Goal: Book appointment/travel/reservation

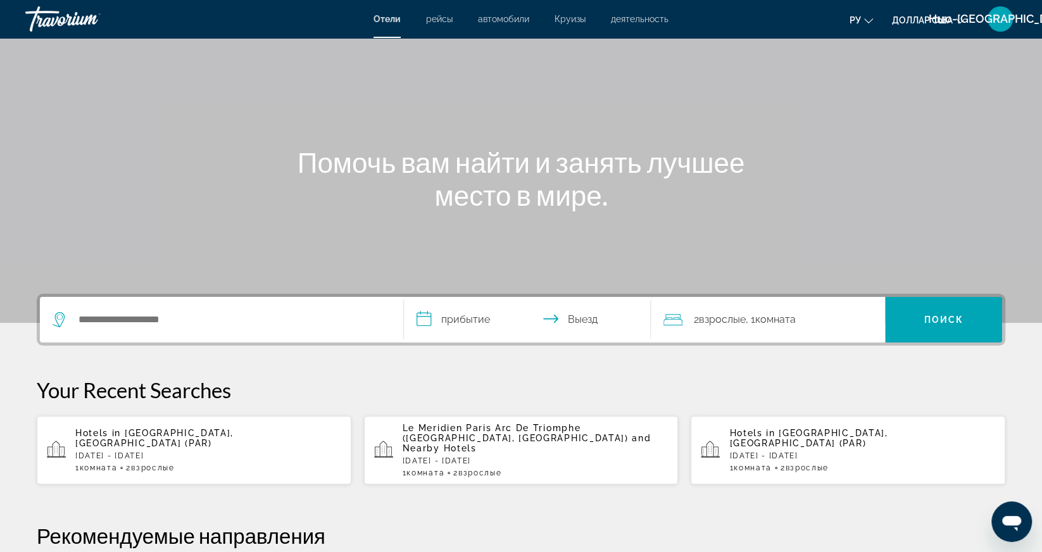
scroll to position [53, 0]
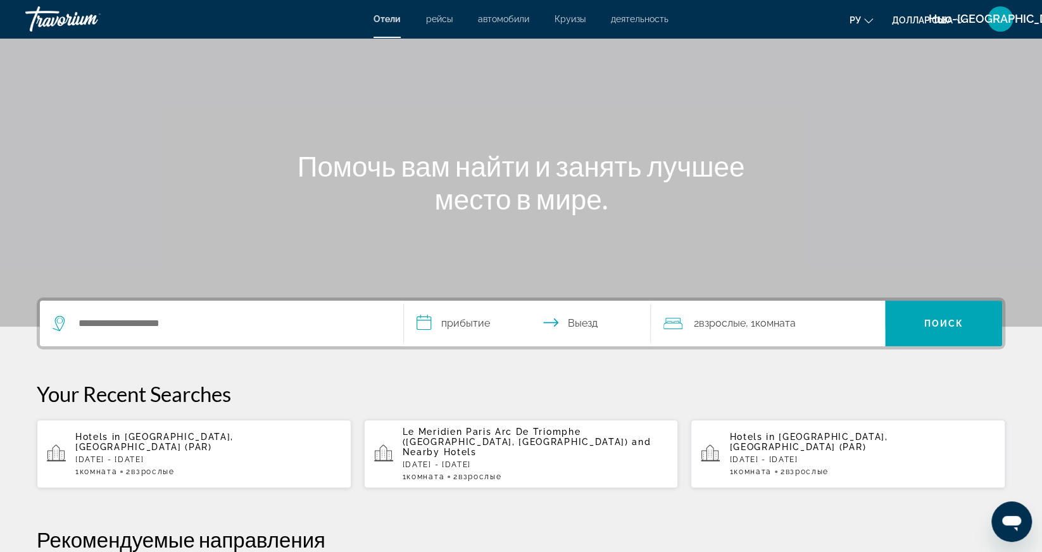
click at [641, 21] on font "деятельность" at bounding box center [640, 19] width 58 height 10
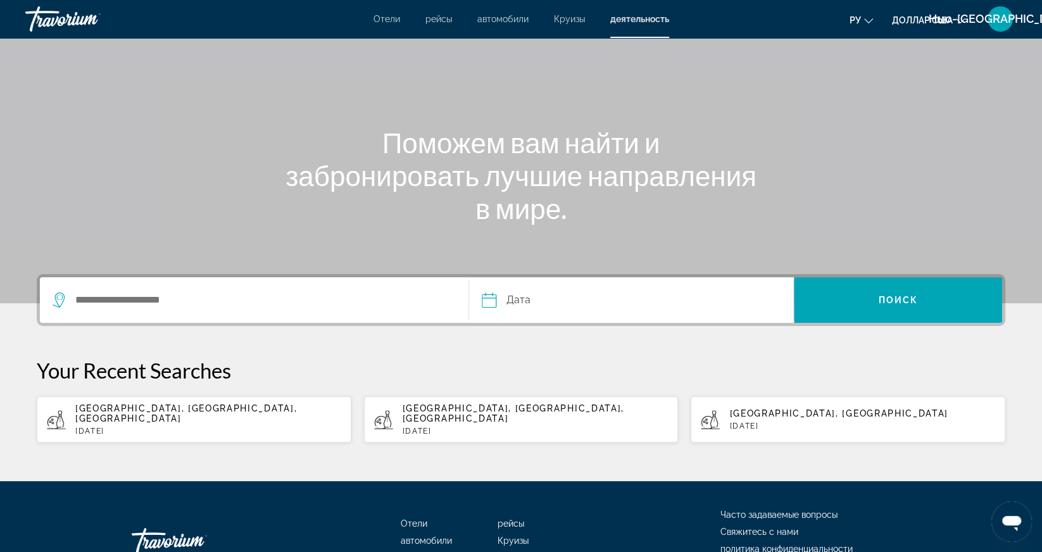
scroll to position [77, 0]
click at [536, 427] on p "Tue, 30 Sep" at bounding box center [536, 431] width 266 height 9
type input "**********"
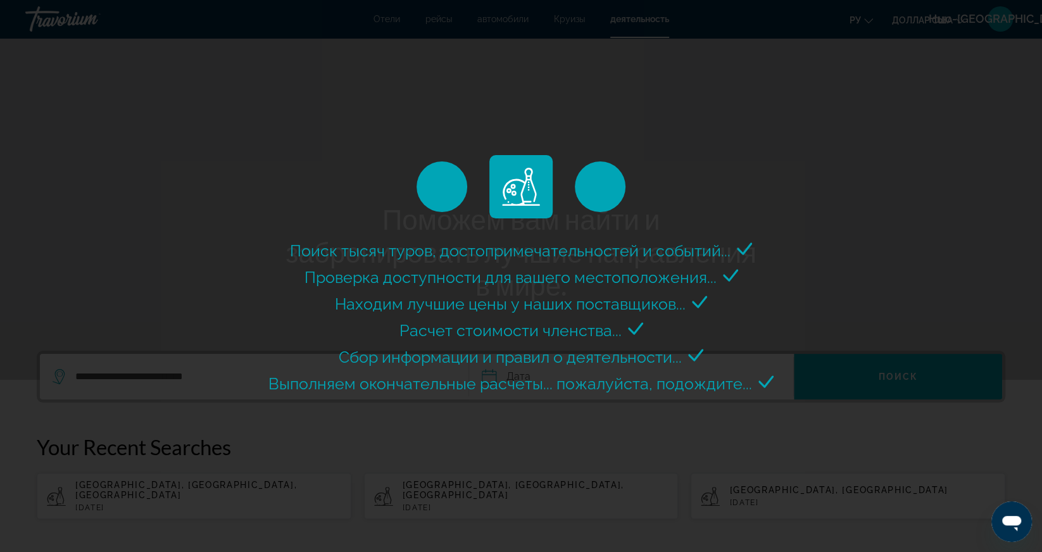
select select "*"
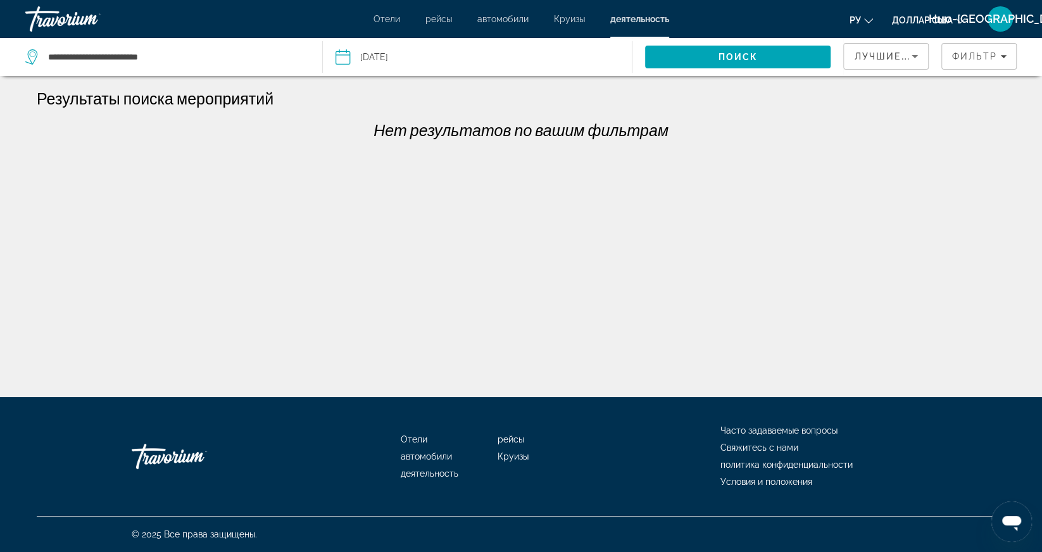
click at [404, 68] on input "Date: Sep 30, 2025" at bounding box center [408, 59] width 153 height 42
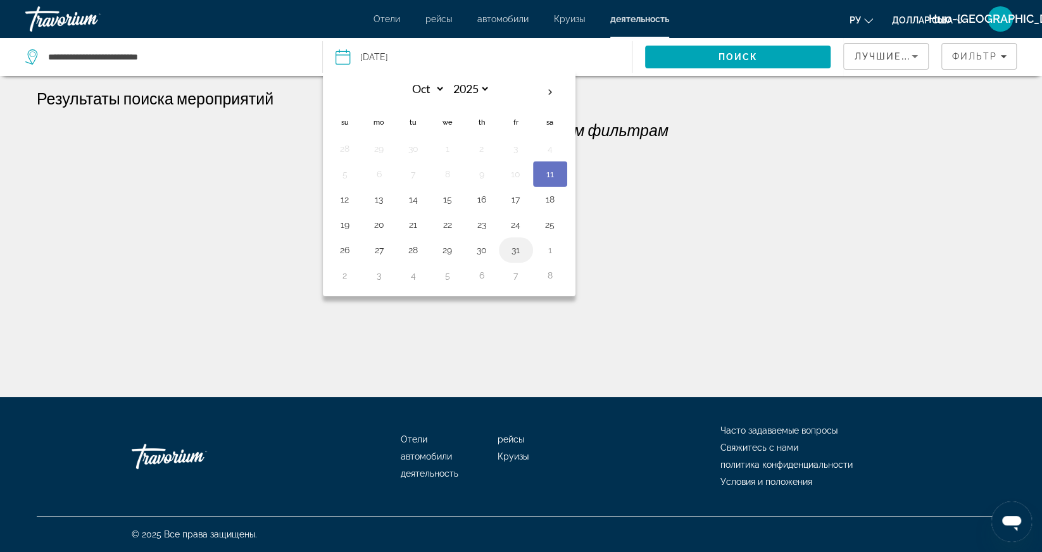
click at [512, 248] on button "31" at bounding box center [516, 250] width 20 height 18
type input "**********"
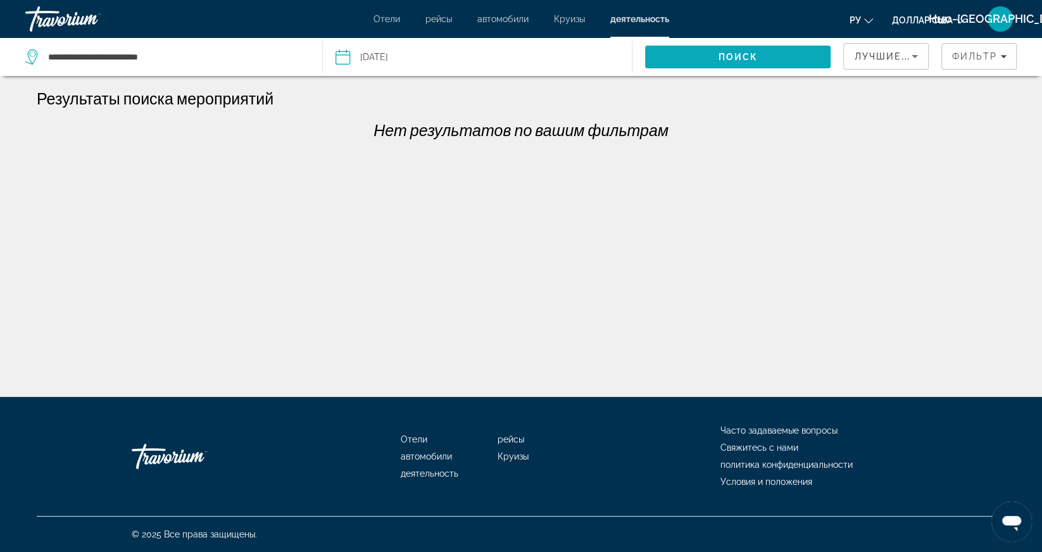
click at [762, 67] on span "Search" at bounding box center [738, 57] width 186 height 30
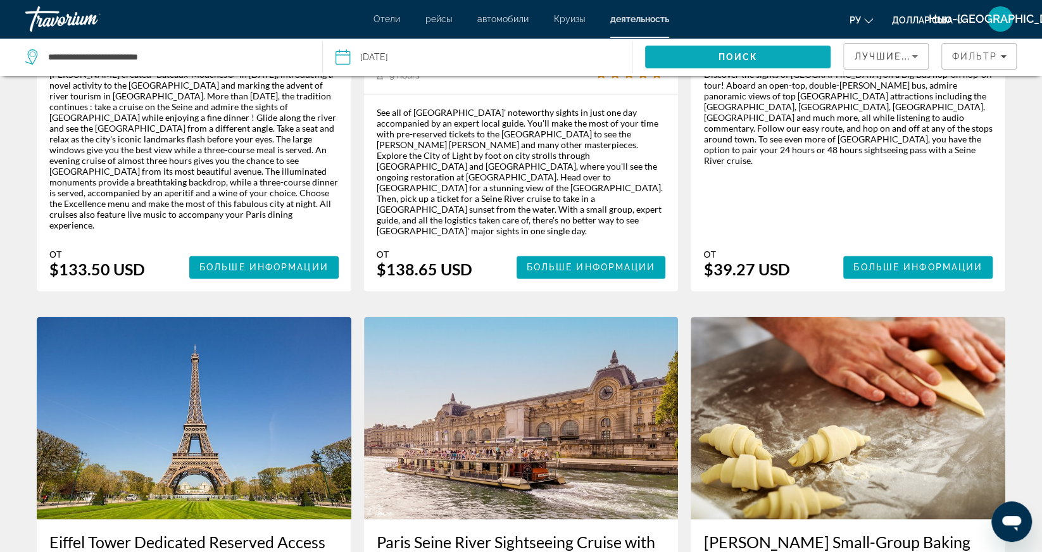
scroll to position [1465, 0]
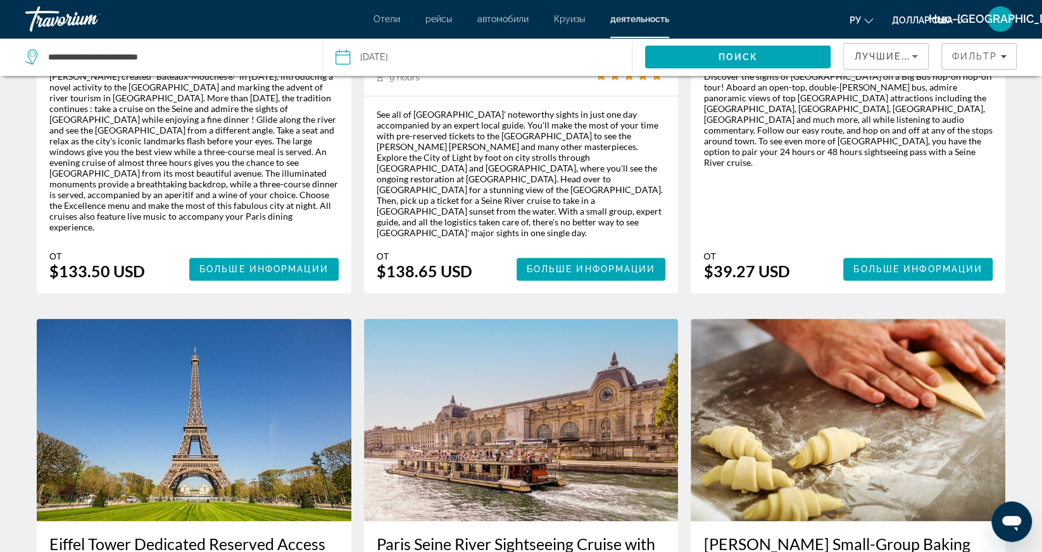
click at [374, 22] on font "Отели" at bounding box center [387, 19] width 27 height 10
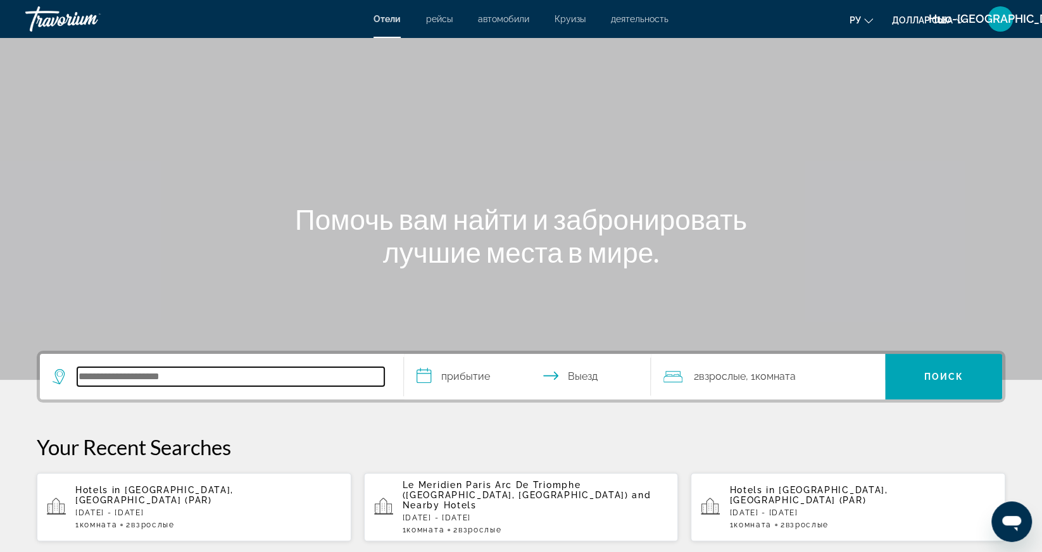
click at [155, 381] on input "Search hotel destination" at bounding box center [230, 376] width 307 height 19
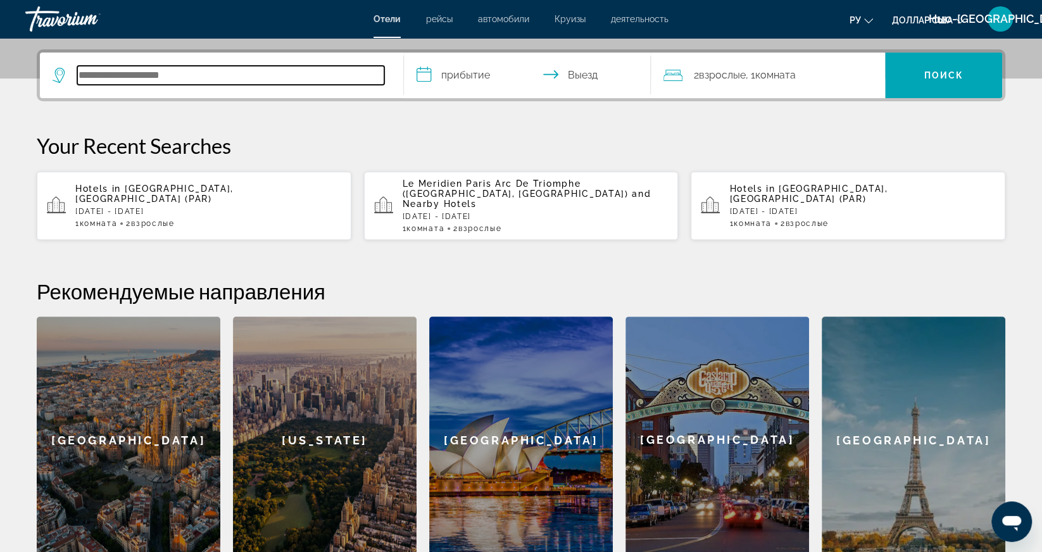
scroll to position [309, 0]
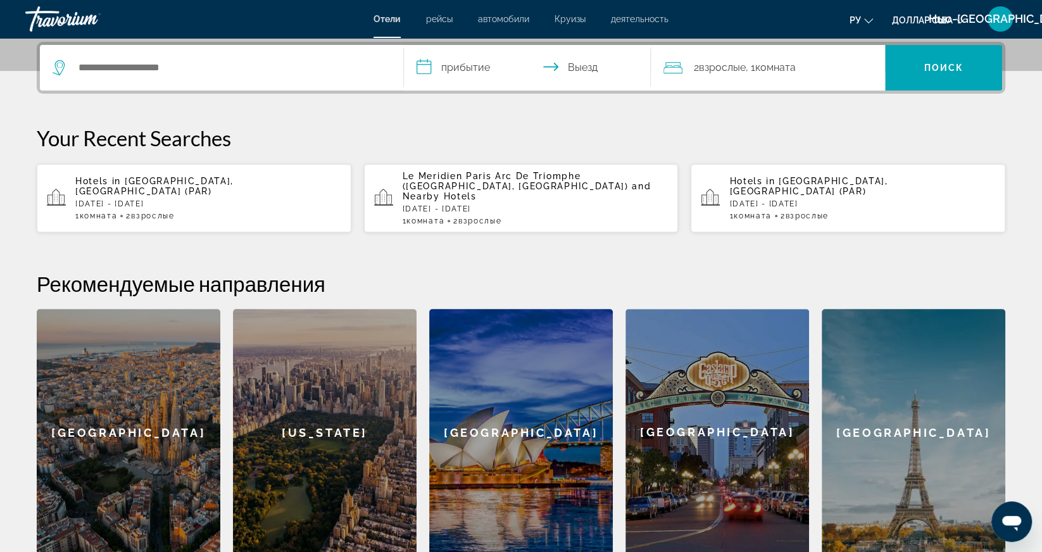
click at [127, 412] on div "Barcelona" at bounding box center [129, 432] width 184 height 247
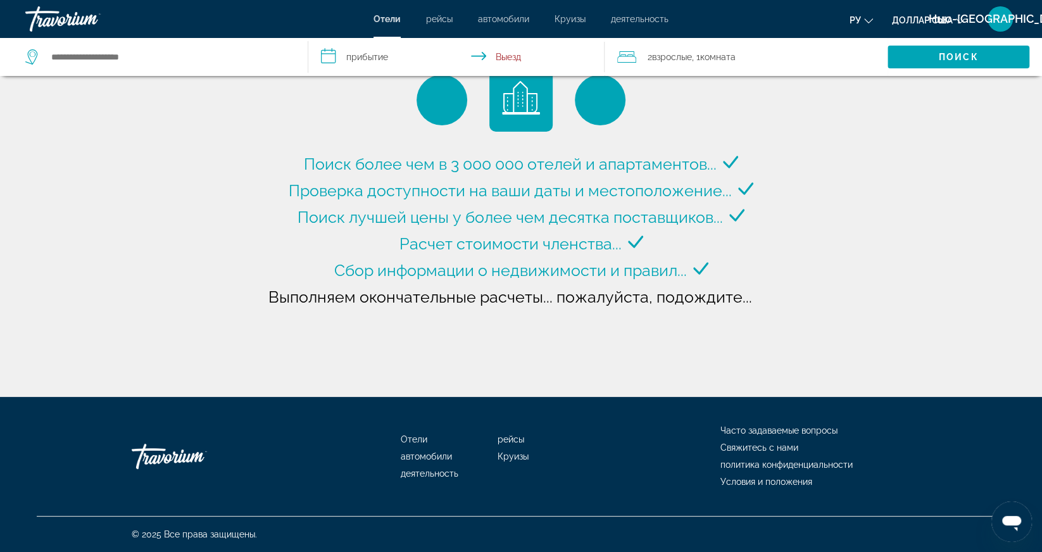
type input "**********"
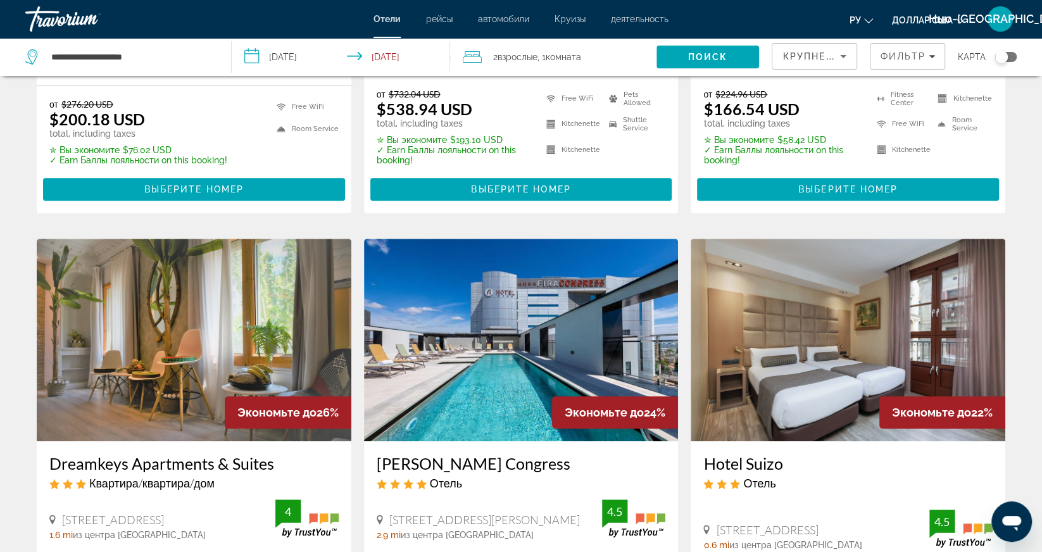
scroll to position [359, 0]
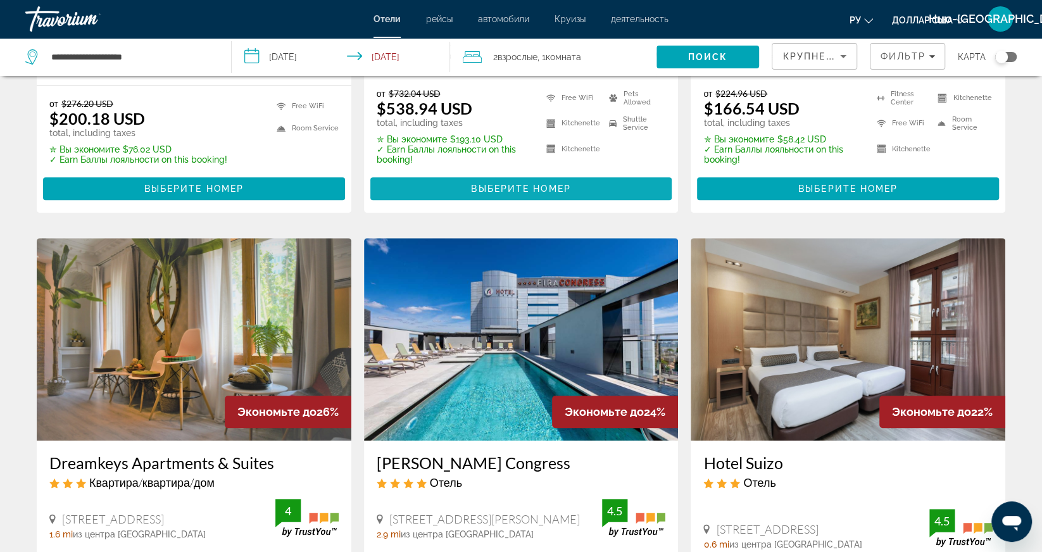
click at [528, 198] on span "Основное содержание" at bounding box center [521, 188] width 302 height 30
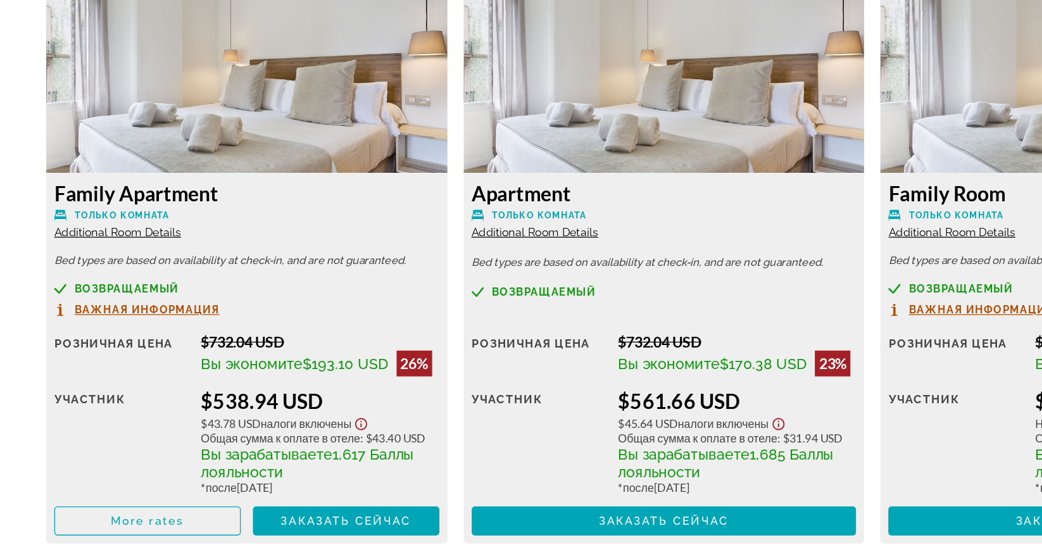
scroll to position [1672, 0]
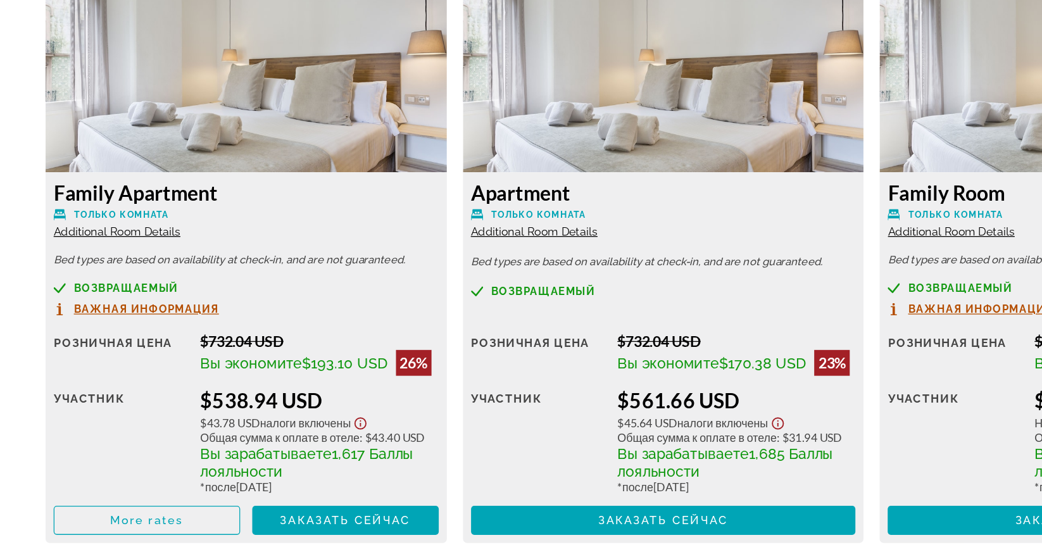
click at [141, 328] on span "Важная информация" at bounding box center [116, 328] width 114 height 8
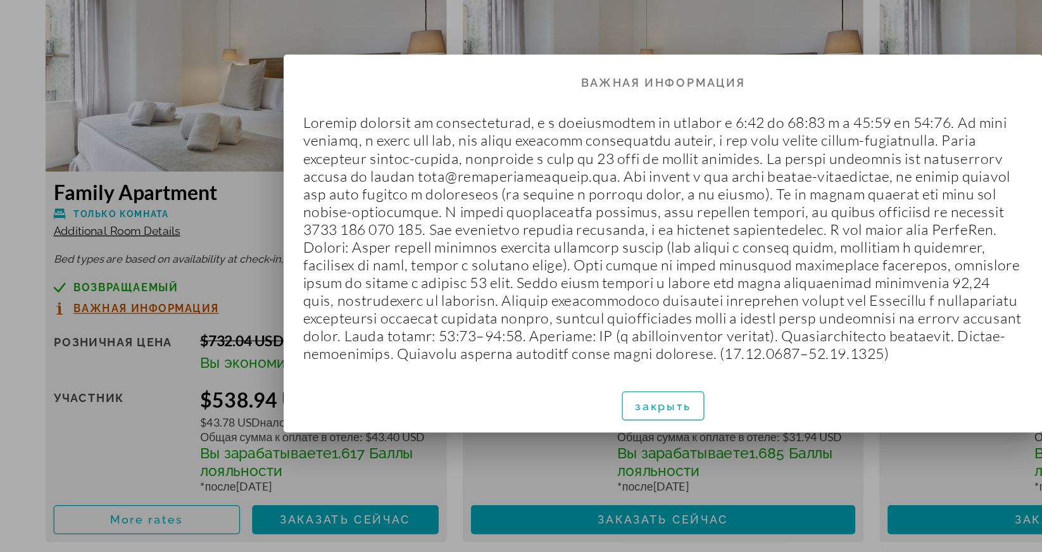
click at [125, 422] on div at bounding box center [521, 276] width 1042 height 552
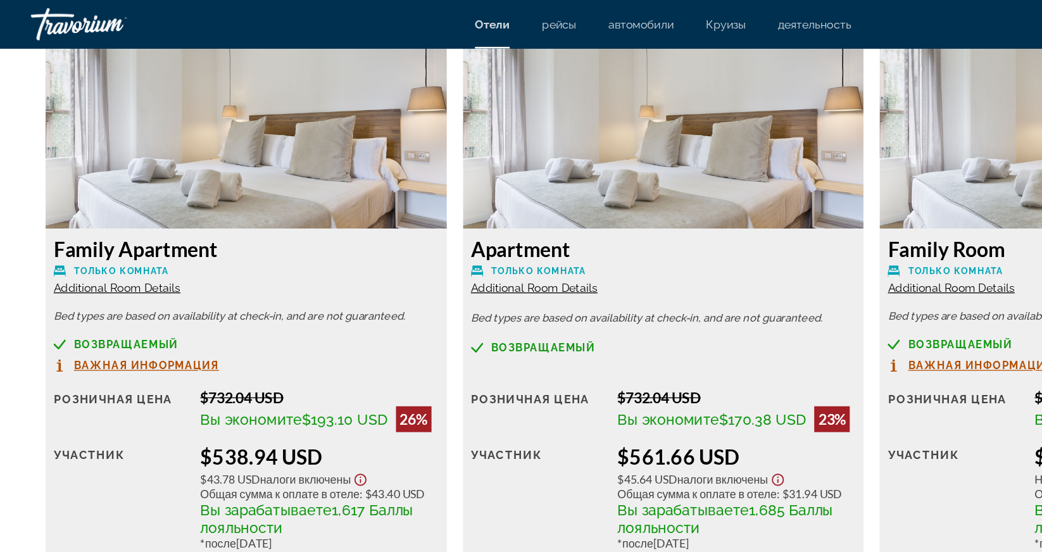
scroll to position [1713, 0]
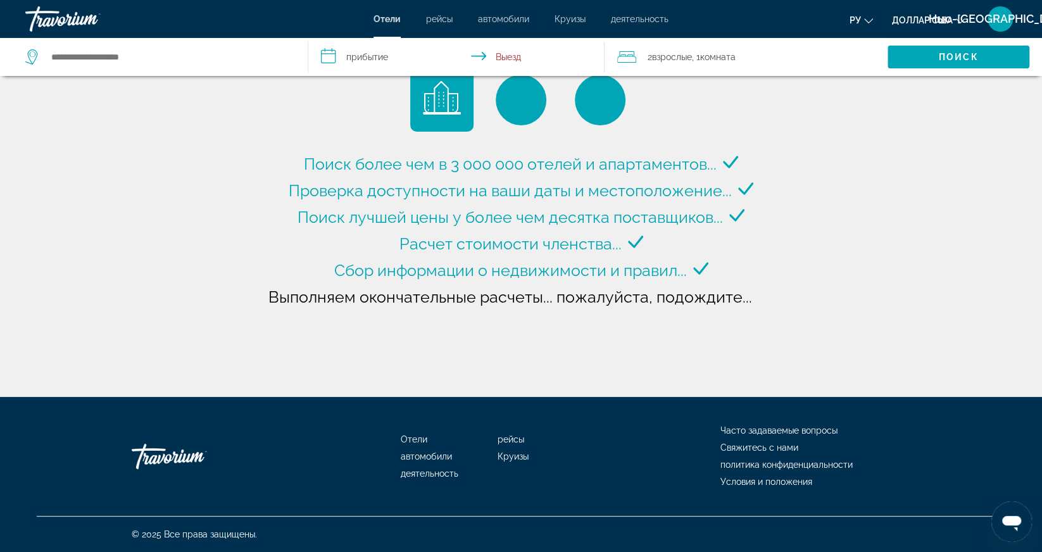
type input "**********"
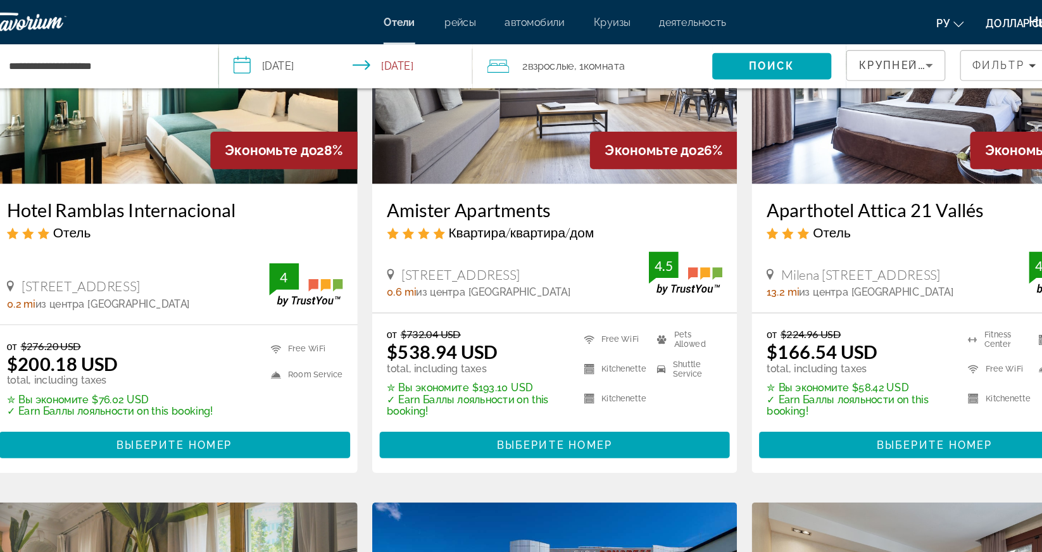
scroll to position [164, 0]
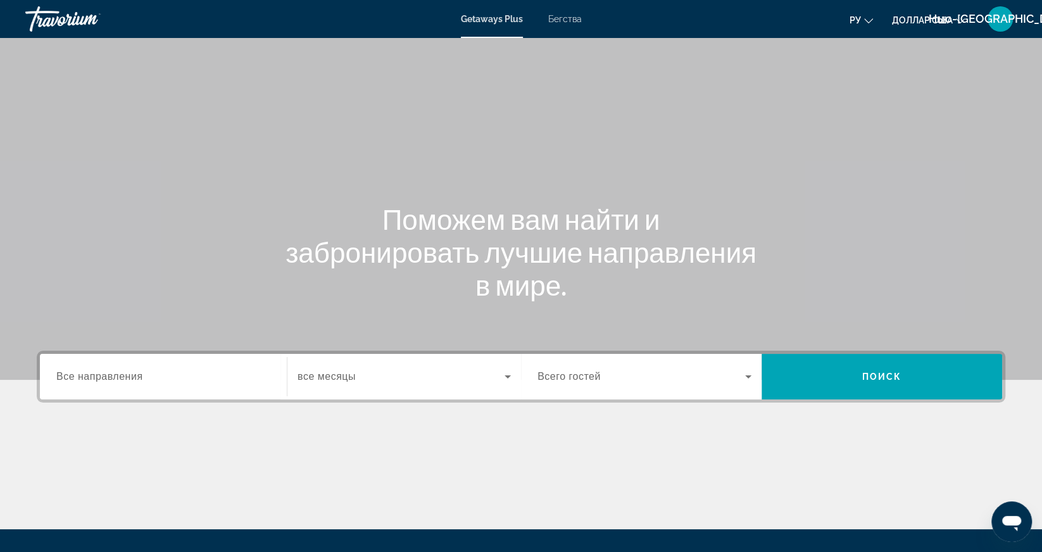
click at [113, 379] on span "Все направления" at bounding box center [99, 376] width 87 height 11
click at [113, 379] on input "Destination Все направления" at bounding box center [163, 377] width 214 height 15
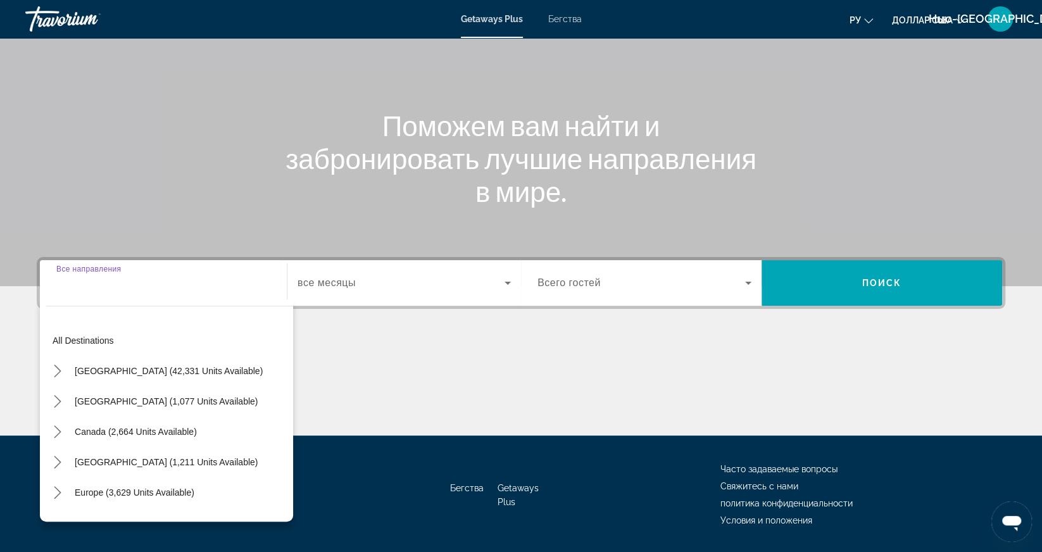
scroll to position [131, 0]
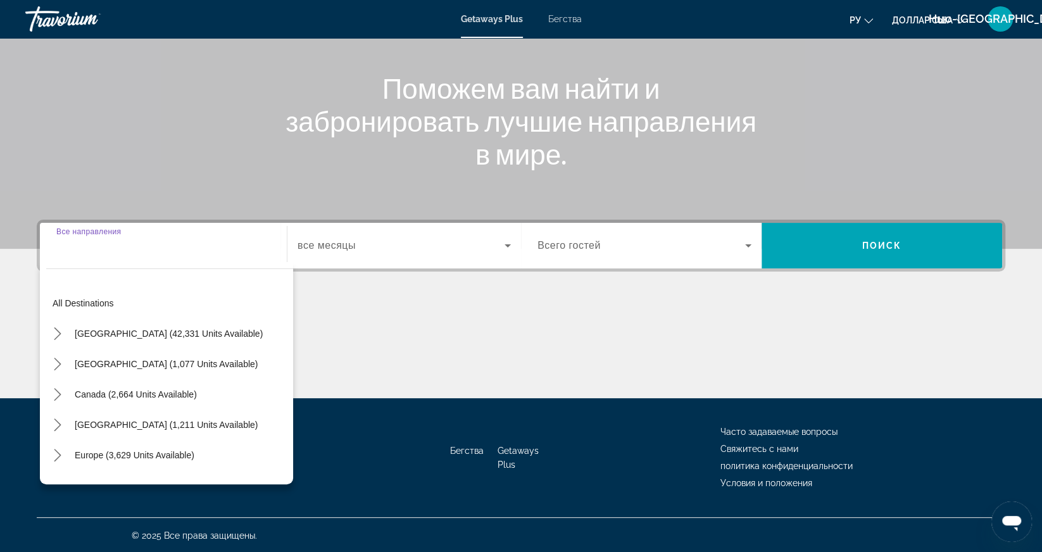
click at [567, 23] on font "Бегства" at bounding box center [565, 19] width 34 height 10
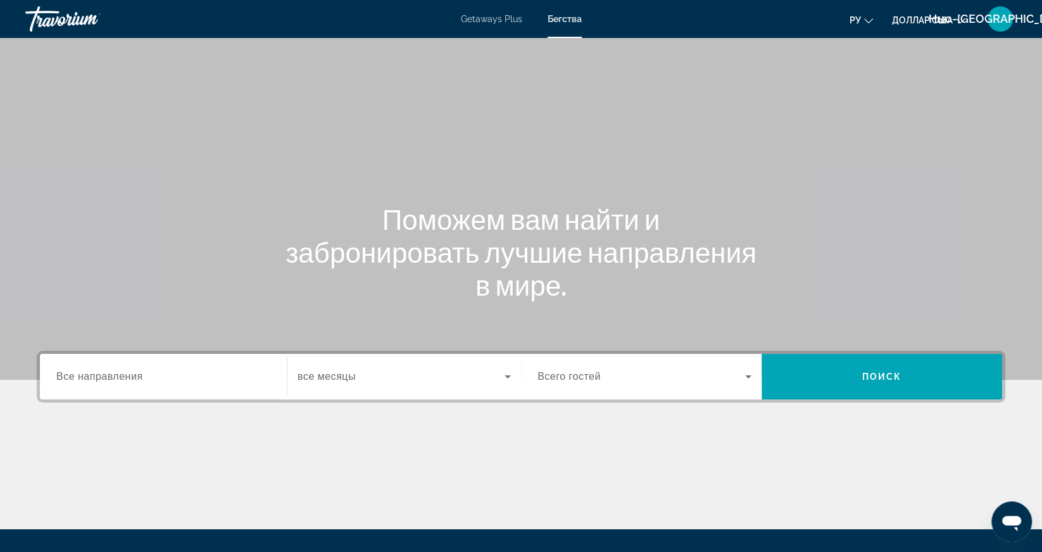
click at [142, 375] on span "Все направления" at bounding box center [99, 376] width 87 height 11
click at [142, 375] on input "Destination Все направления" at bounding box center [163, 377] width 214 height 15
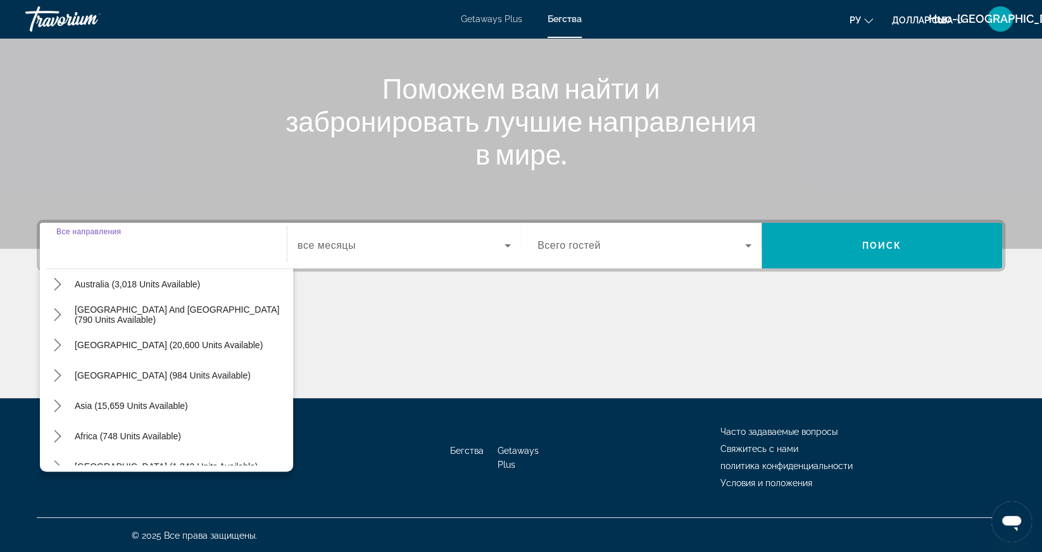
scroll to position [205, 0]
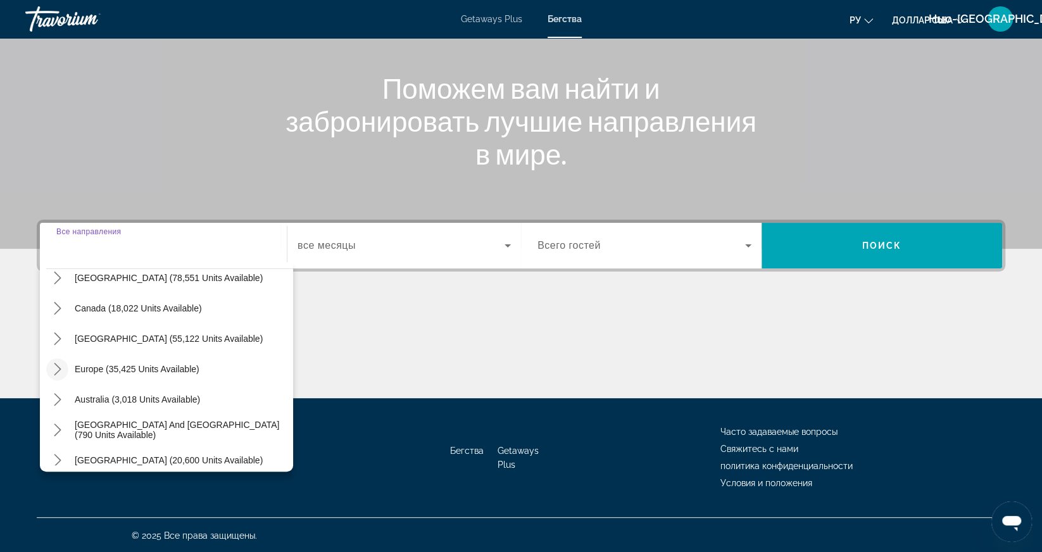
click at [53, 363] on icon "Toggle Europe (35,425 units available) submenu" at bounding box center [57, 369] width 13 height 13
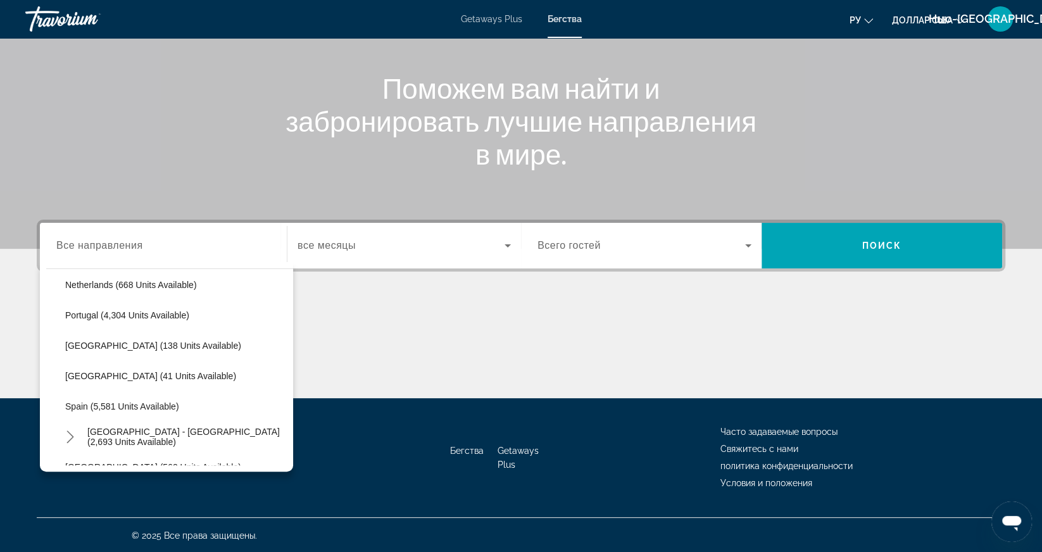
scroll to position [556, 0]
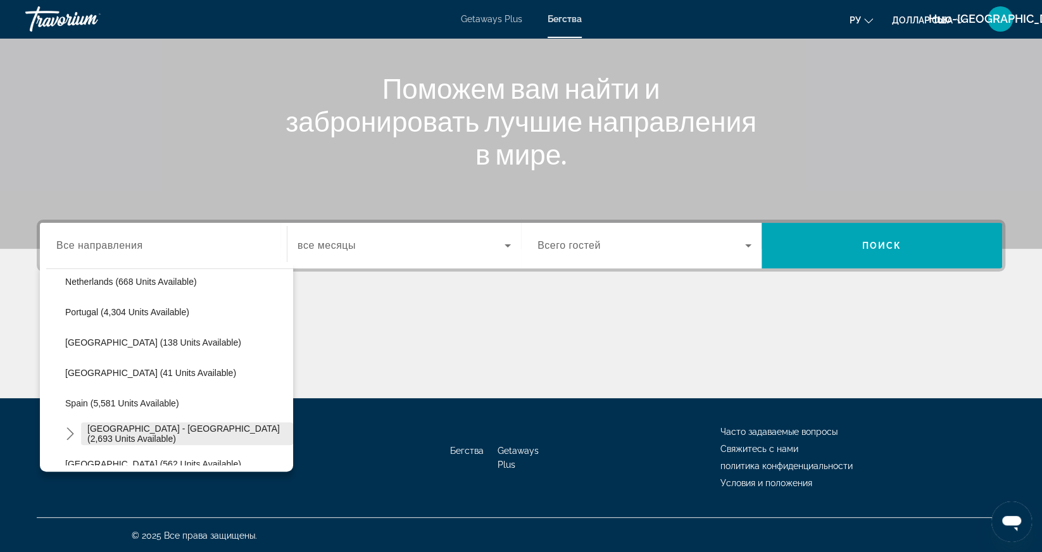
click at [203, 437] on span "Spain - Canary Islands (2,693 units available)" at bounding box center [186, 434] width 199 height 20
type input "**********"
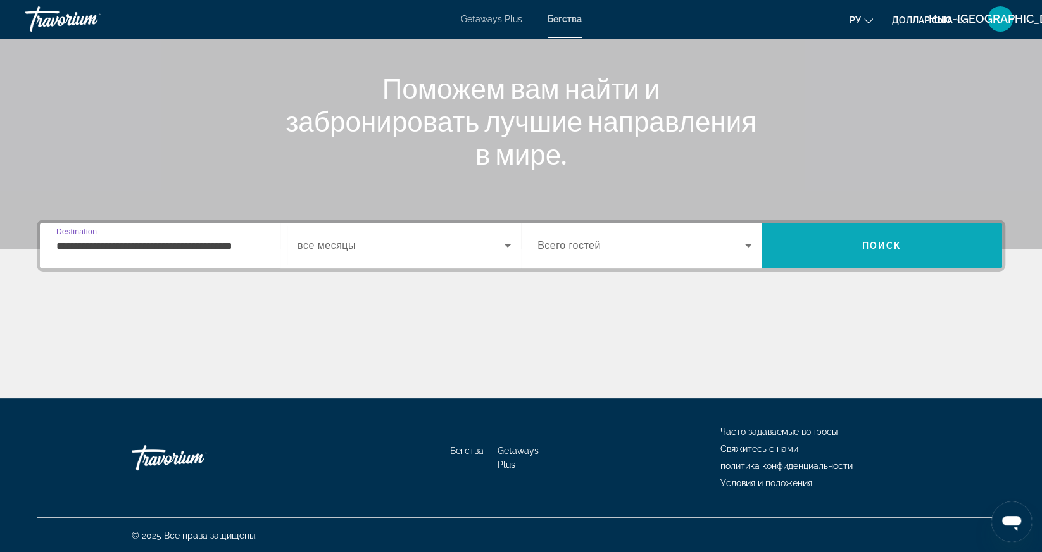
click at [888, 250] on span "Search" at bounding box center [882, 245] width 241 height 30
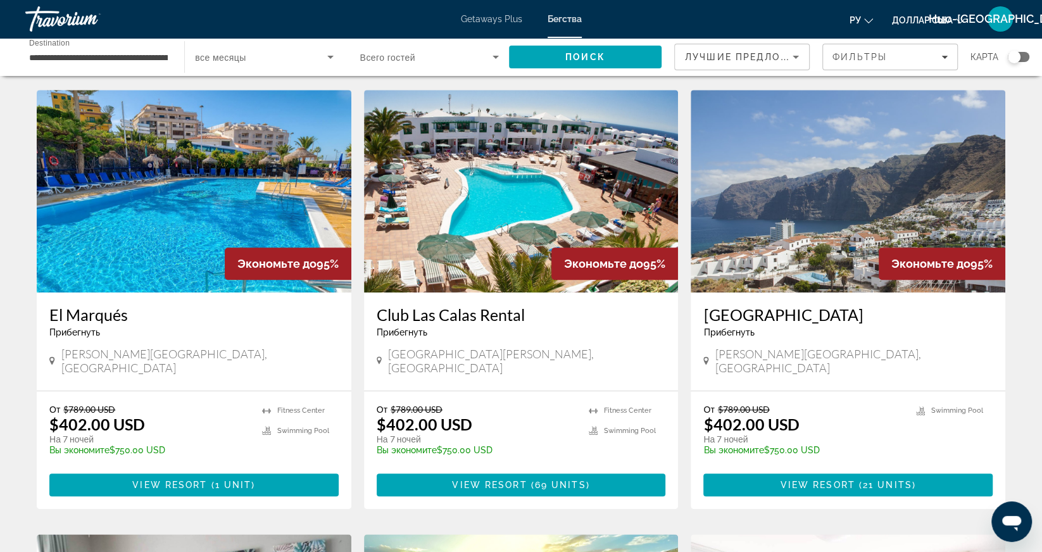
scroll to position [501, 0]
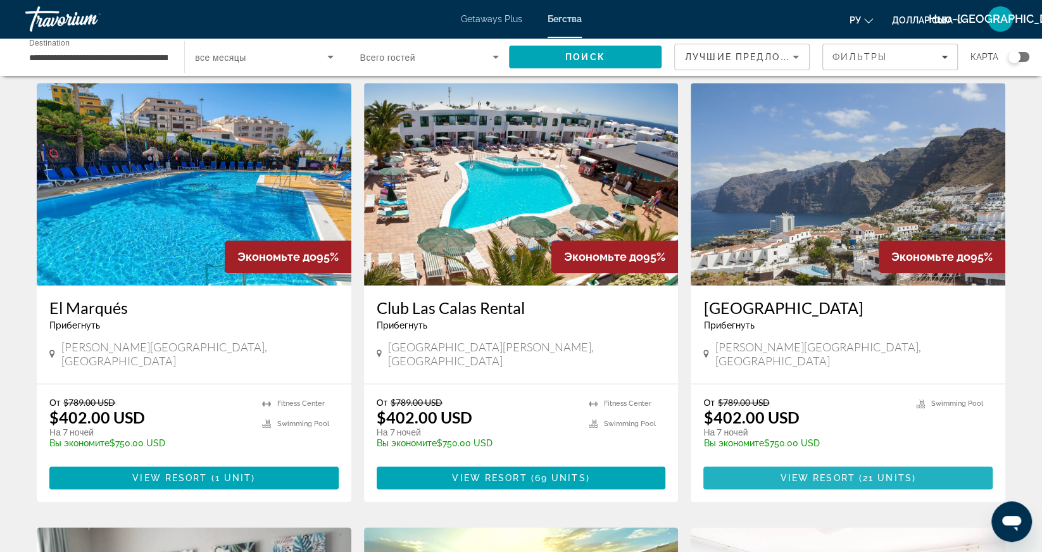
click at [851, 473] on span "View Resort" at bounding box center [818, 478] width 75 height 10
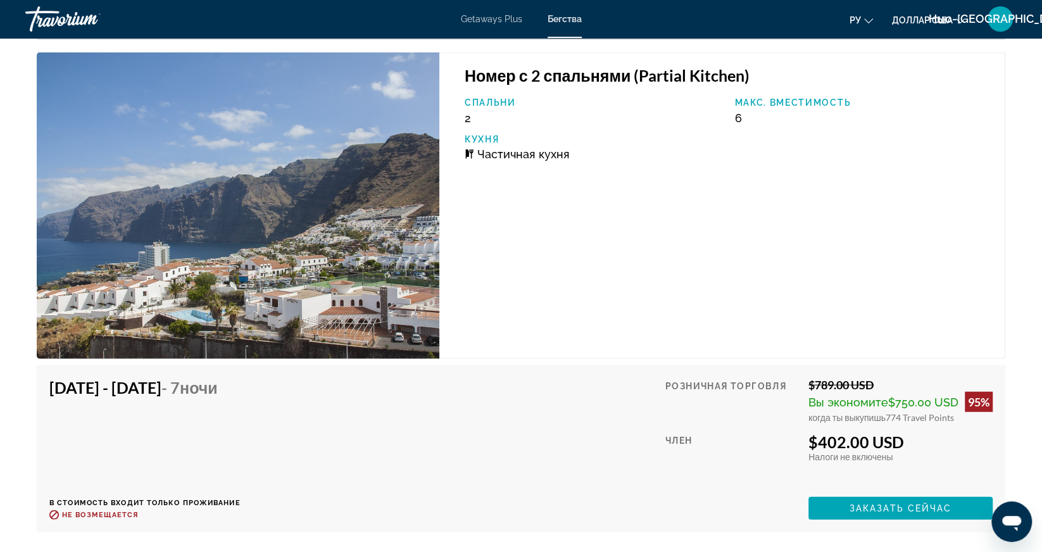
scroll to position [2171, 0]
click at [874, 504] on span "Заказать сейчас" at bounding box center [901, 508] width 103 height 10
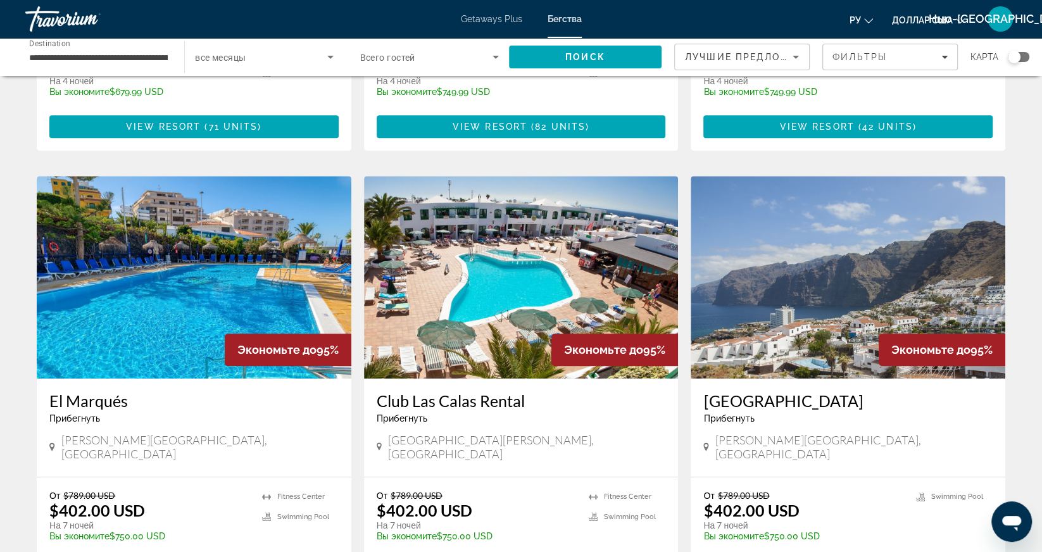
scroll to position [464, 0]
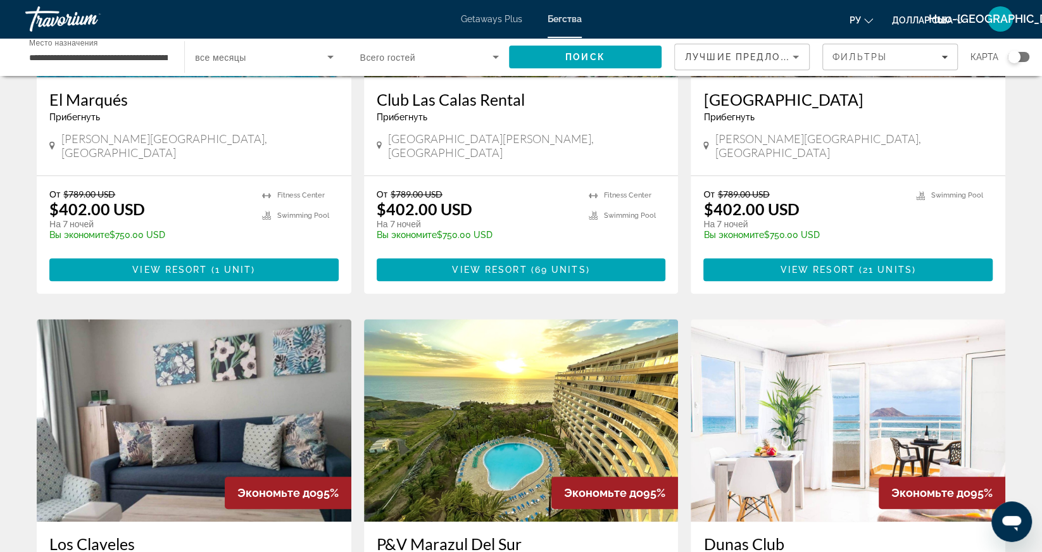
scroll to position [708, 0]
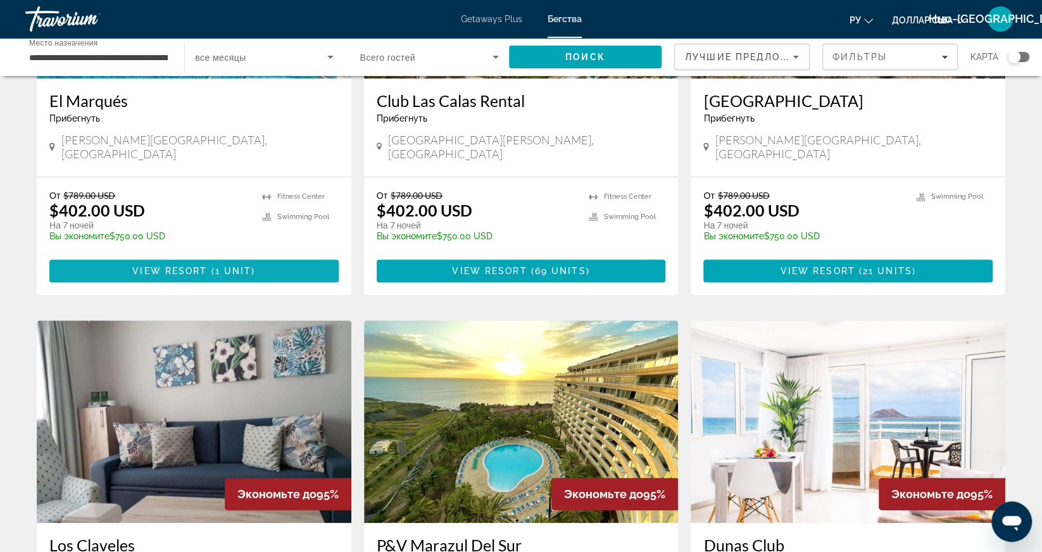
click at [218, 266] on span "1 unit" at bounding box center [233, 271] width 37 height 10
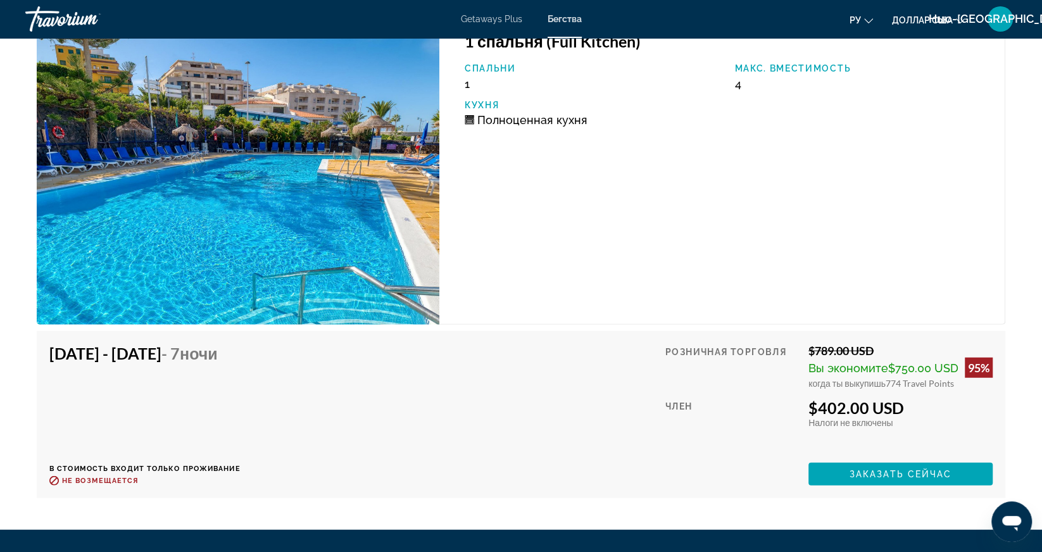
scroll to position [2216, 0]
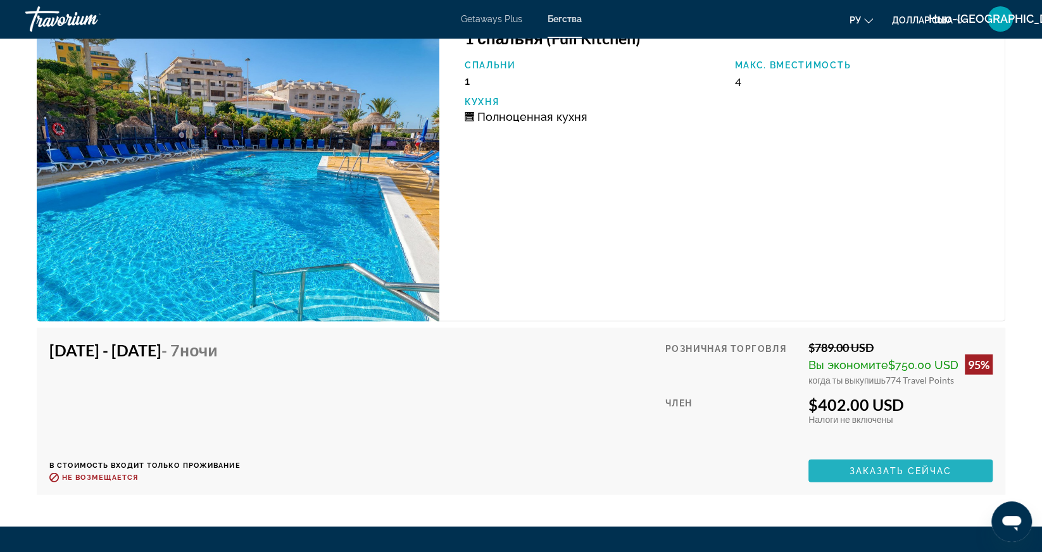
click at [904, 468] on span "Заказать сейчас" at bounding box center [901, 471] width 103 height 10
